Goal: Navigation & Orientation: Find specific page/section

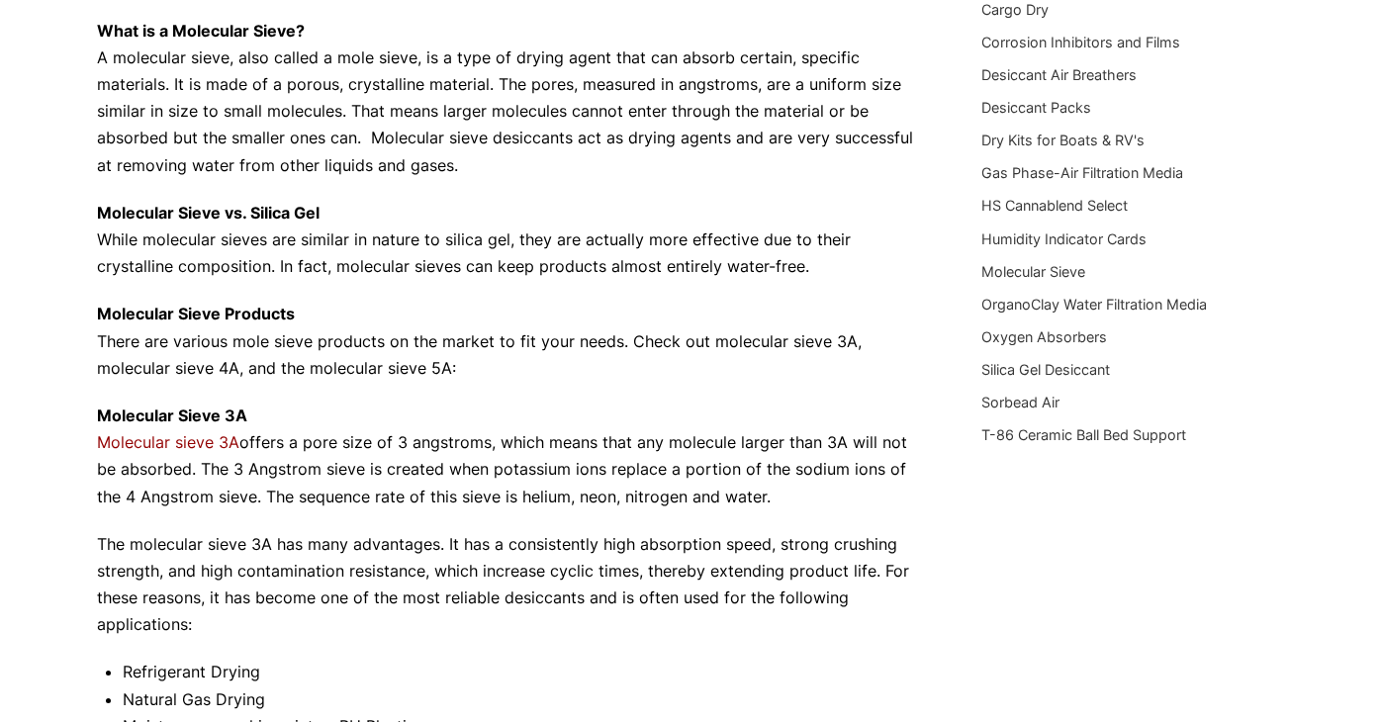
scroll to position [383, 0]
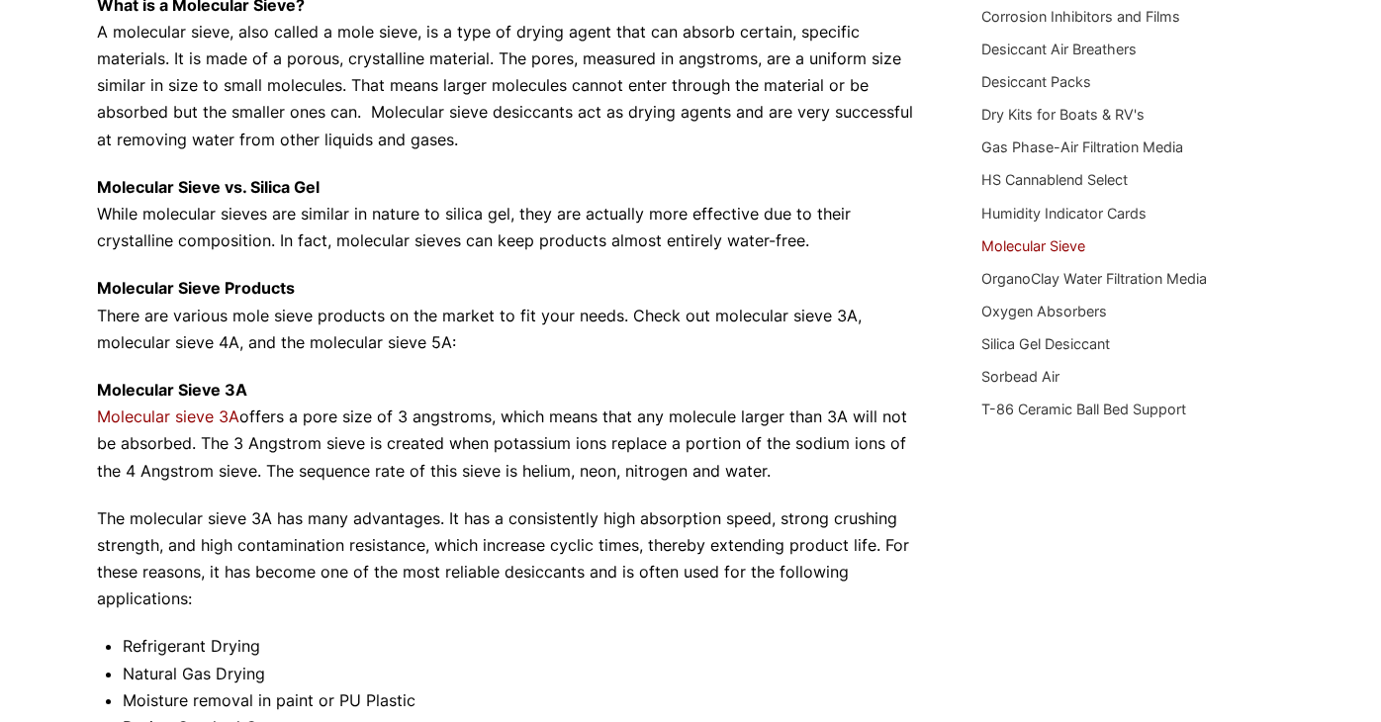
click at [1036, 240] on link "Molecular Sieve" at bounding box center [1033, 245] width 104 height 17
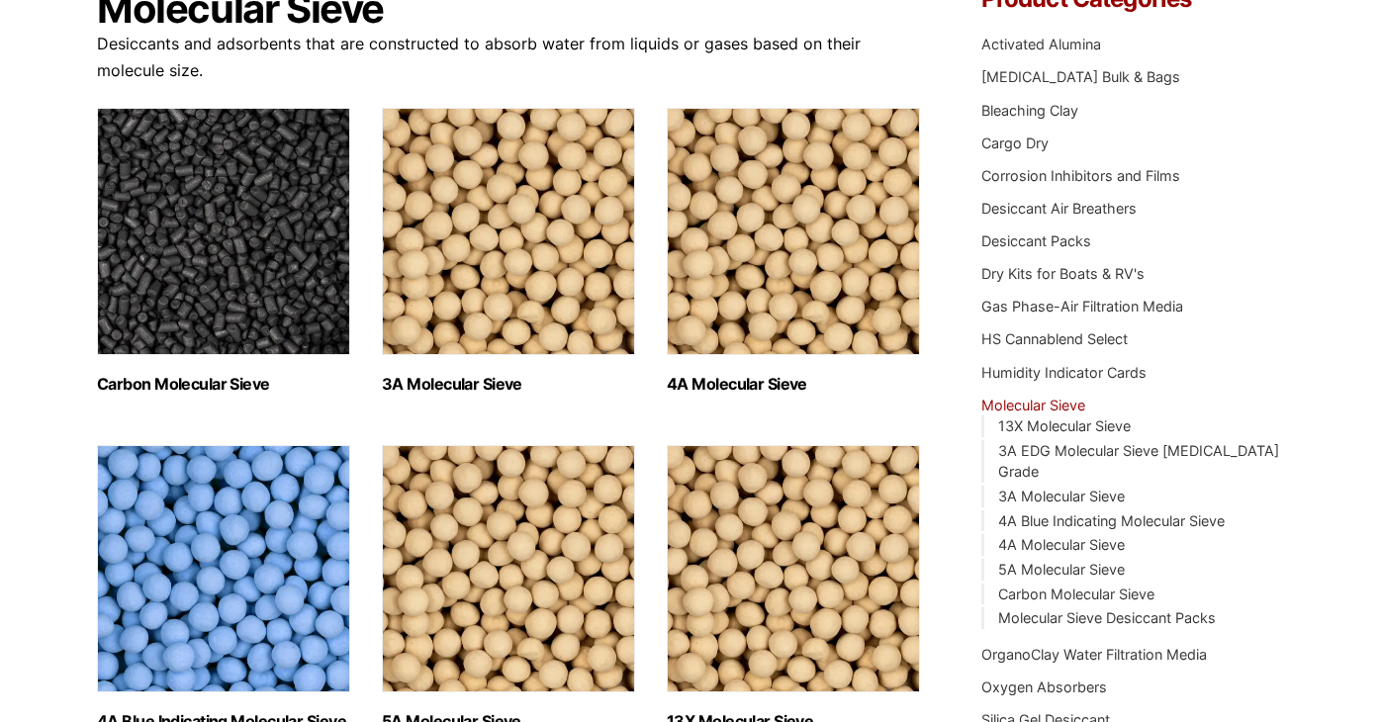
scroll to position [170, 0]
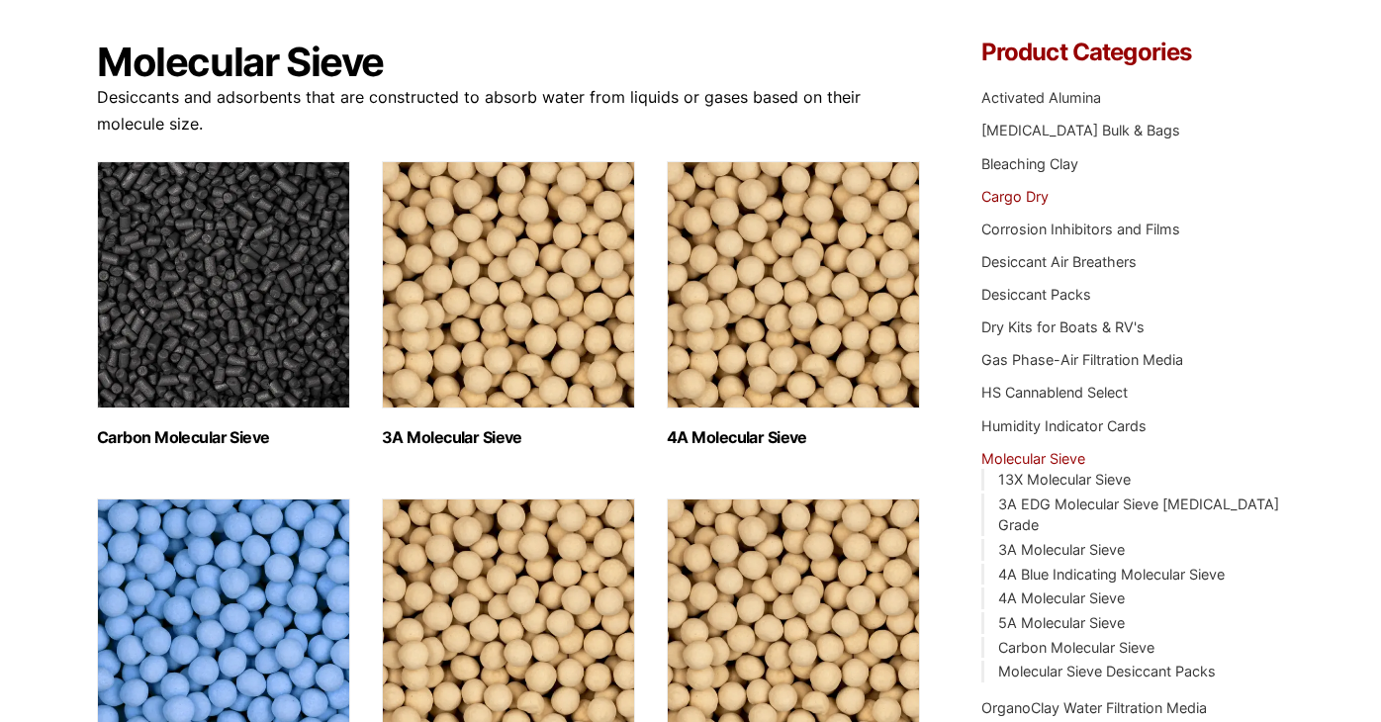
click at [983, 192] on link "Cargo Dry" at bounding box center [1014, 196] width 67 height 17
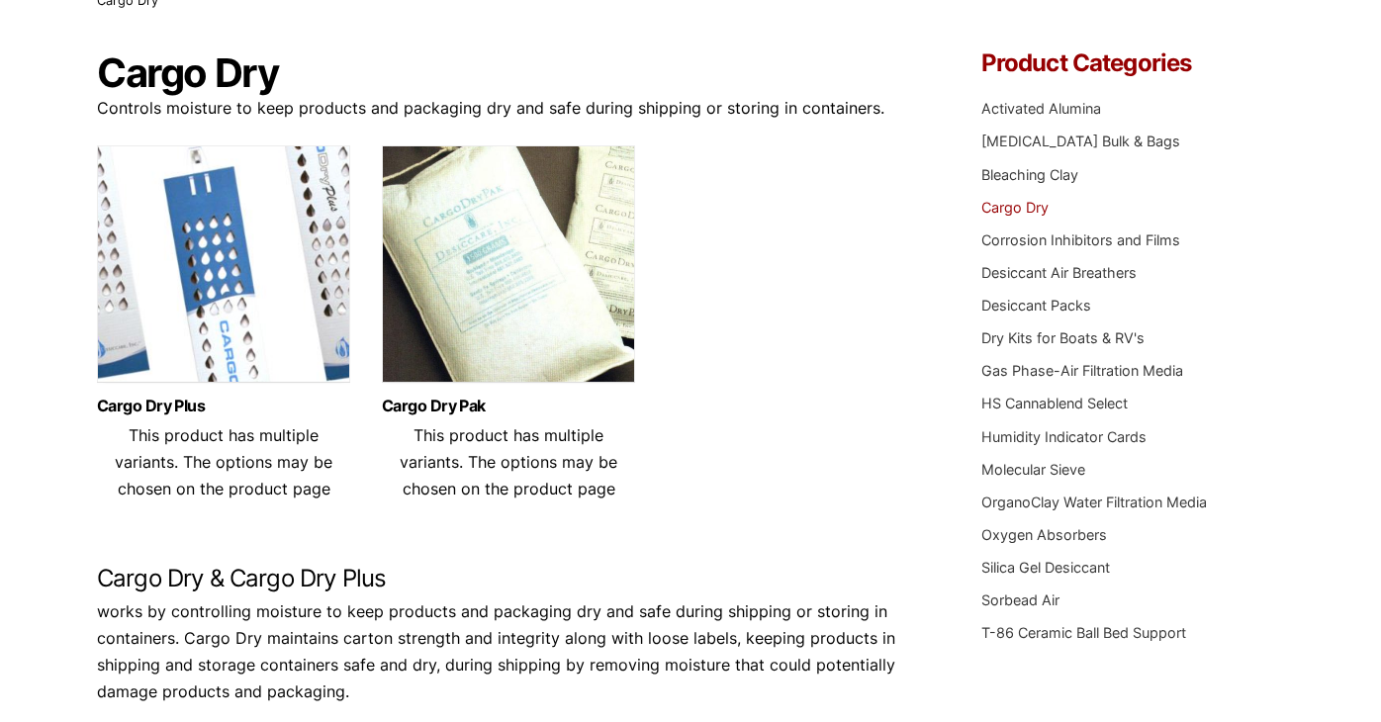
scroll to position [49, 0]
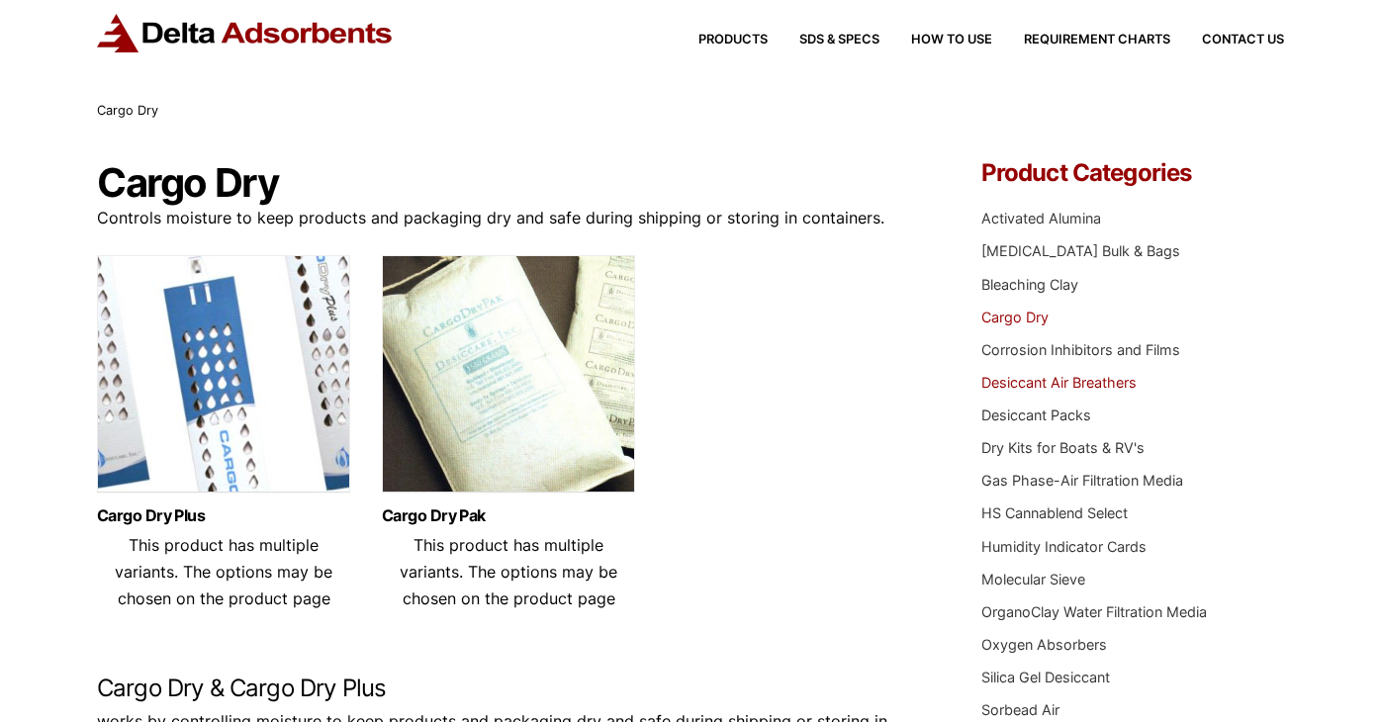
click at [991, 374] on link "Desiccant Air Breathers" at bounding box center [1058, 382] width 155 height 17
